Goal: Information Seeking & Learning: Learn about a topic

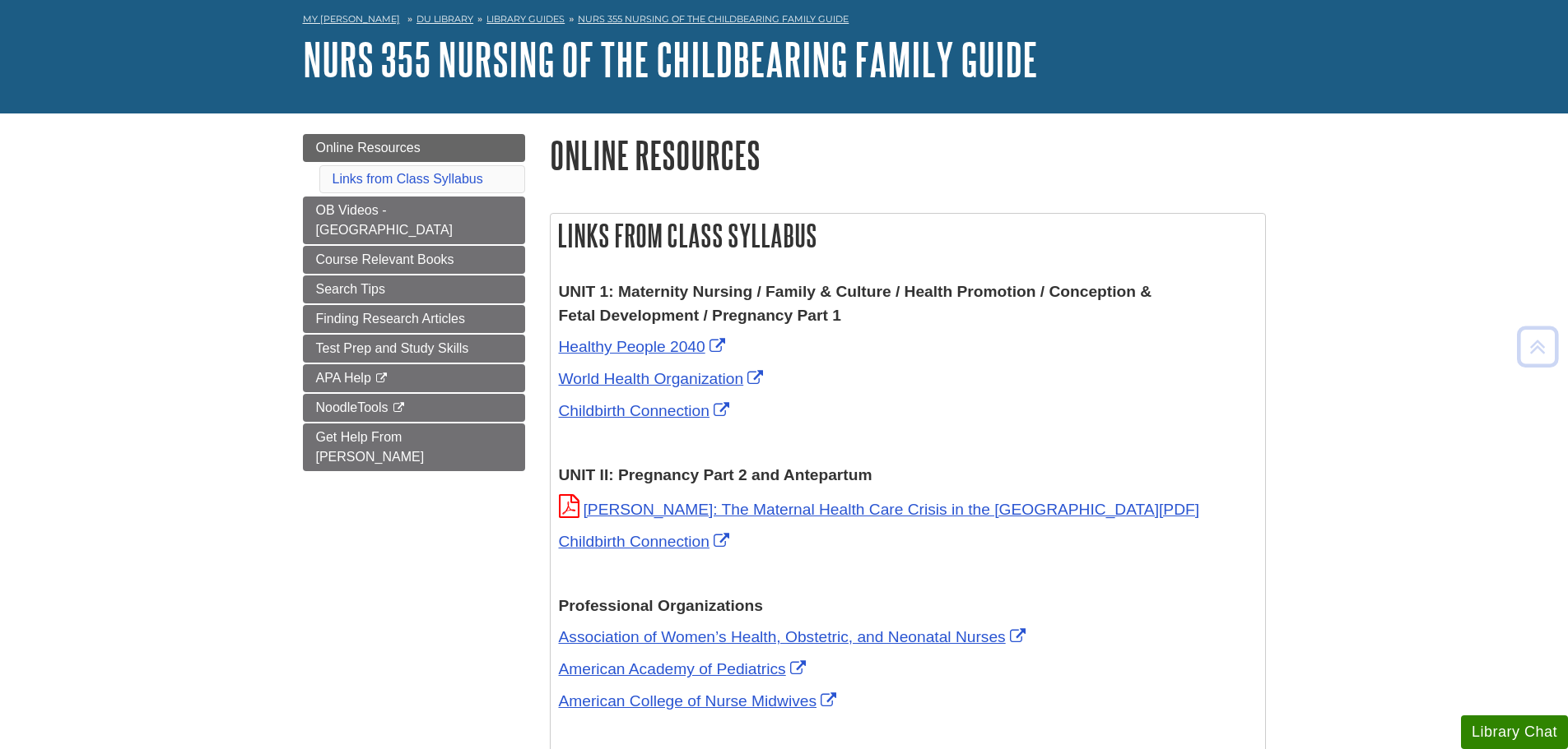
scroll to position [34, 0]
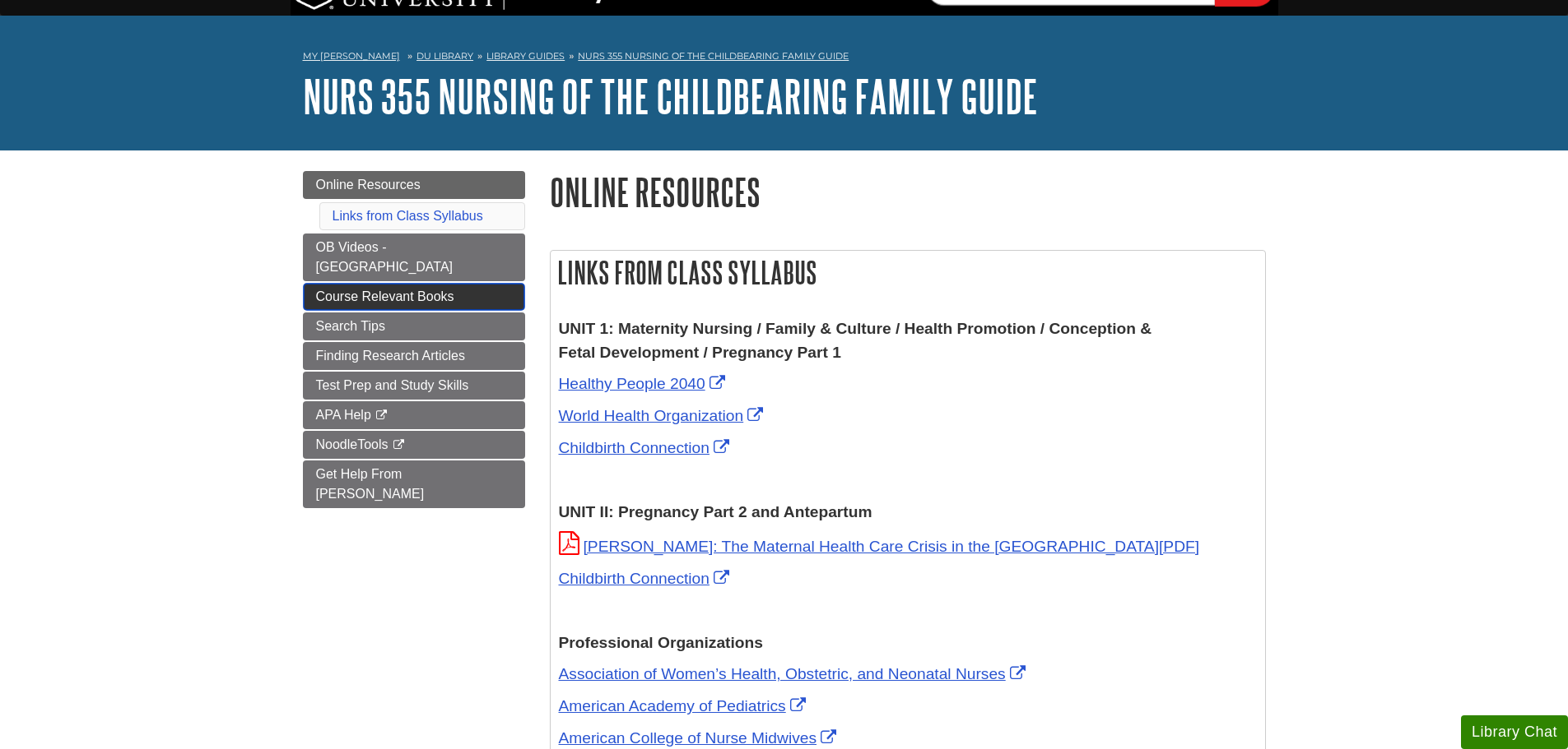
click at [426, 289] on span "Course Relevant Books" at bounding box center [385, 296] width 138 height 14
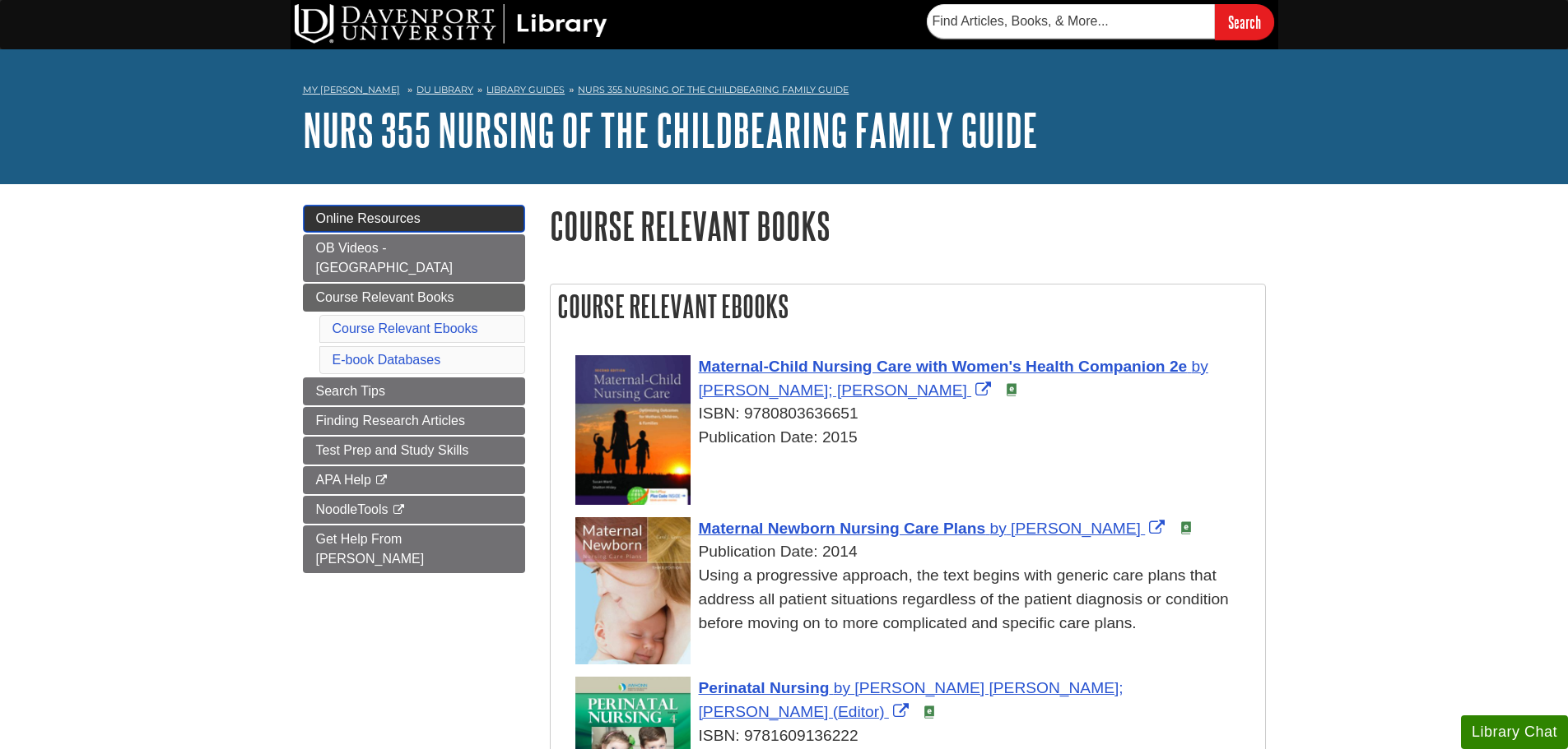
click at [391, 216] on span "Online Resources" at bounding box center [368, 219] width 104 height 14
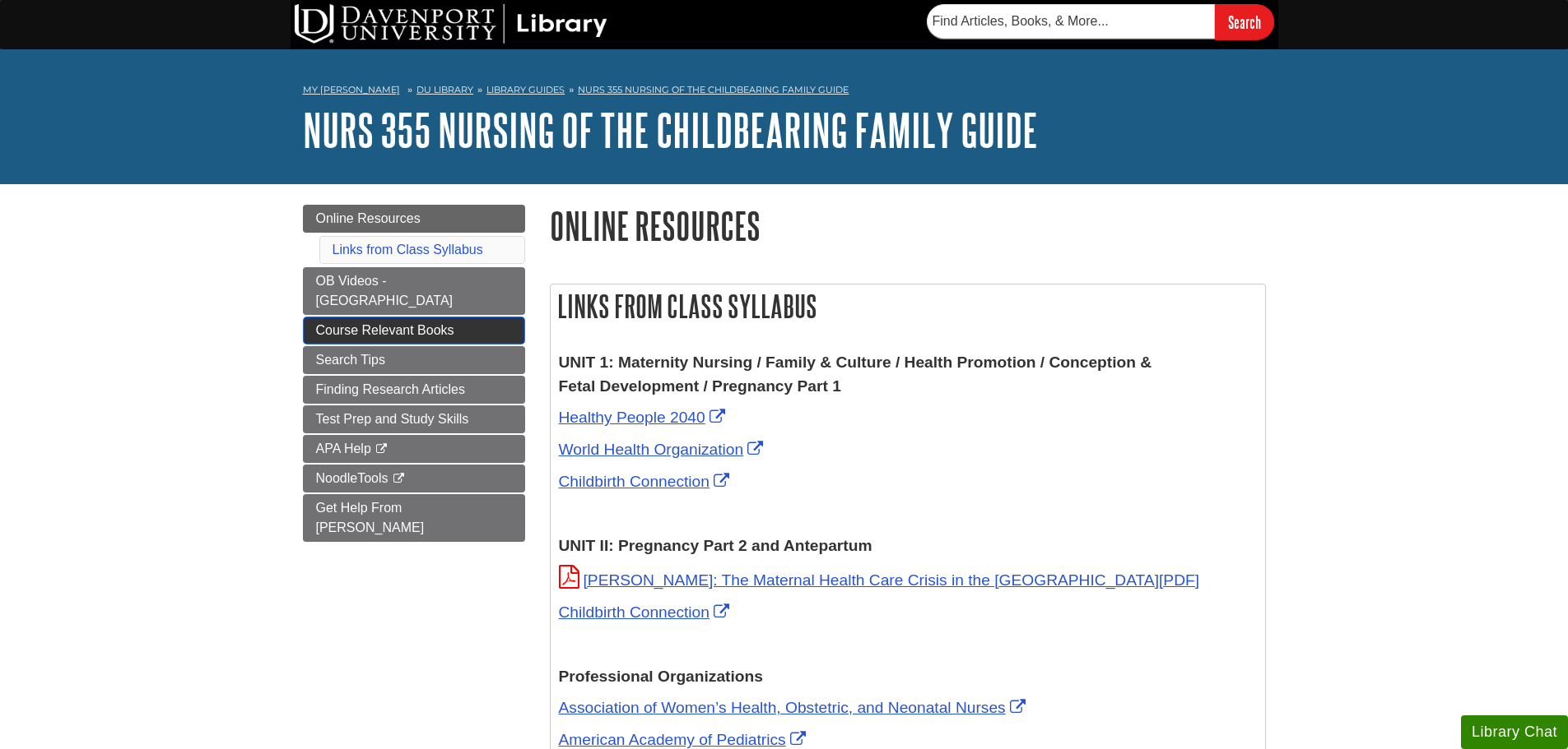
click at [387, 323] on span "Course Relevant Books" at bounding box center [385, 330] width 138 height 14
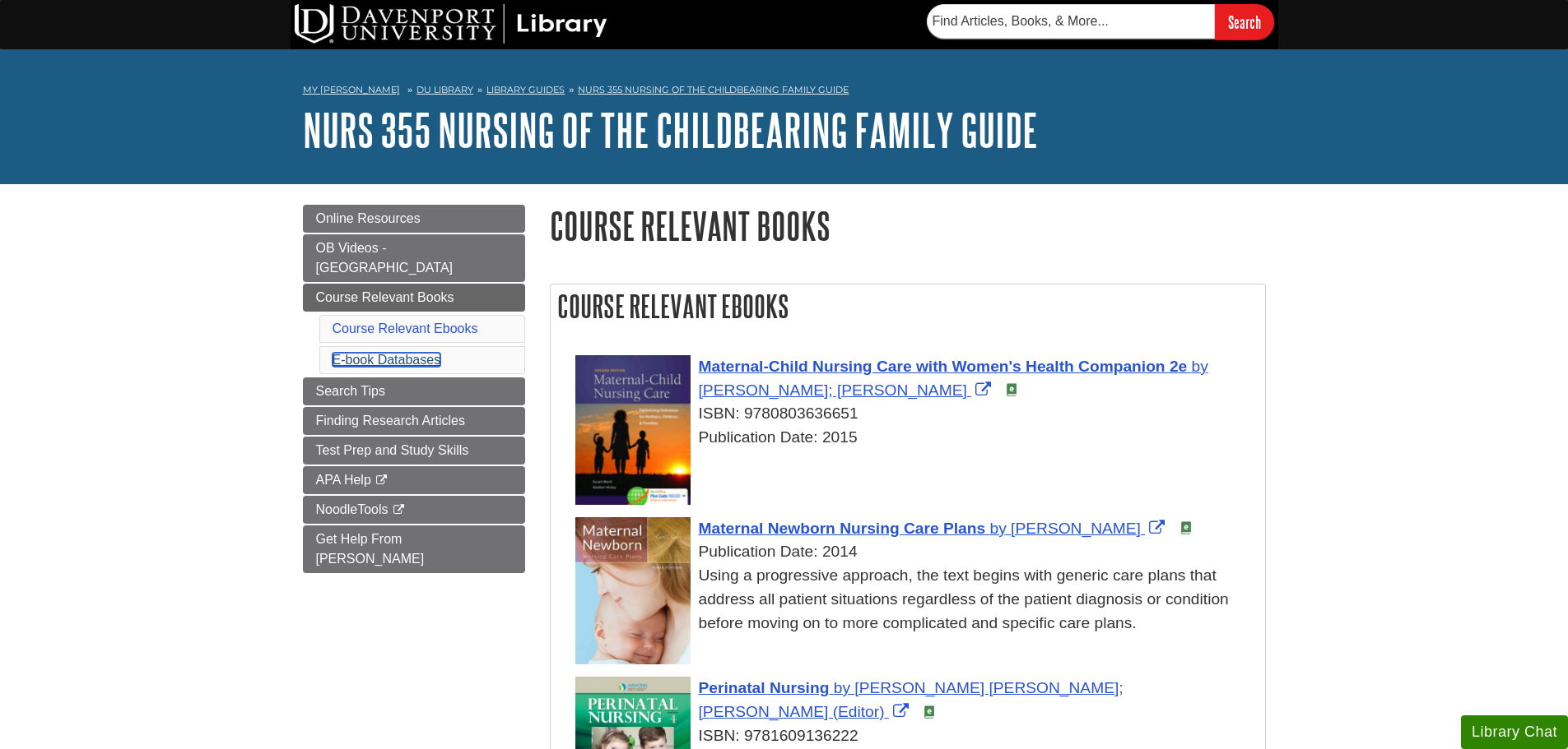
click at [391, 353] on link "E-book Databases" at bounding box center [387, 360] width 108 height 14
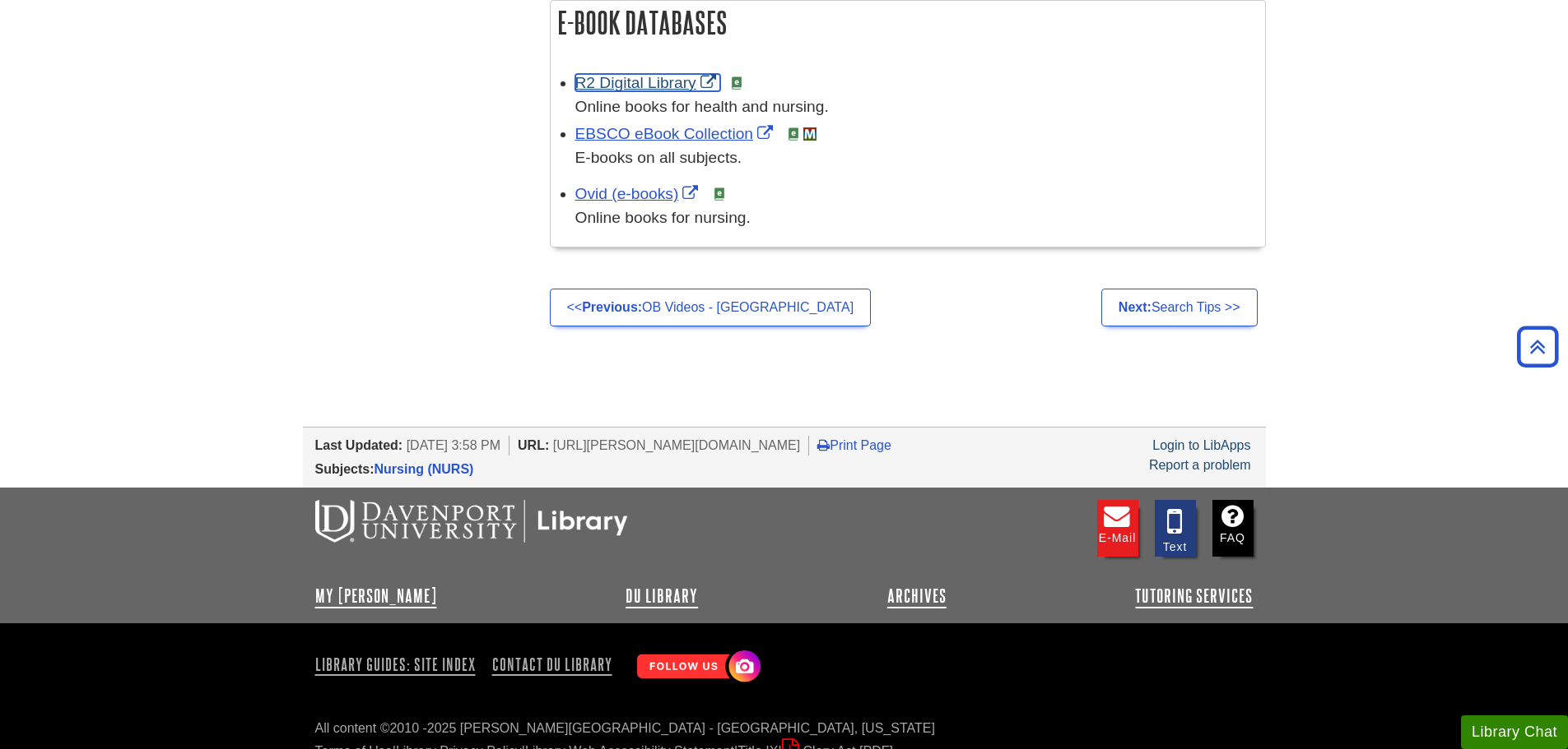
click at [621, 76] on link "R2 Digital Library" at bounding box center [648, 82] width 145 height 17
